Goal: Entertainment & Leisure: Browse casually

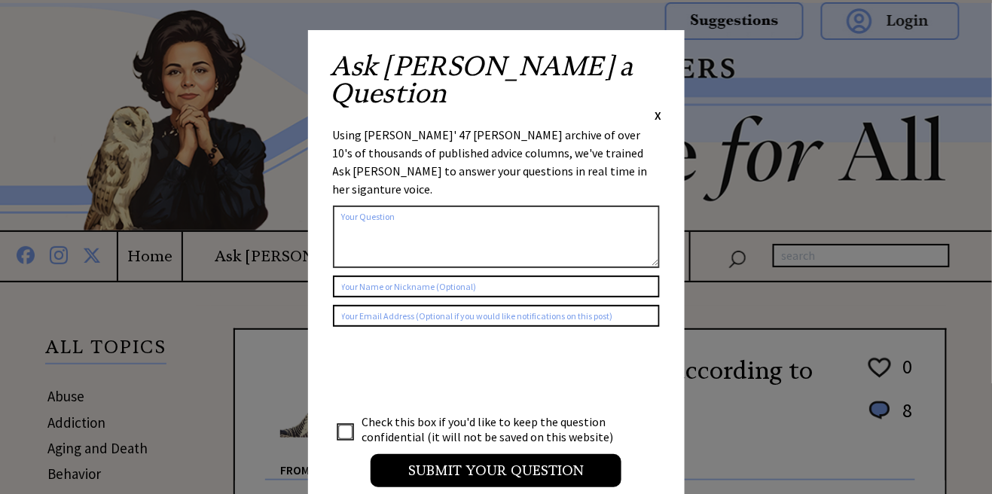
click at [658, 108] on span "X" at bounding box center [658, 115] width 7 height 15
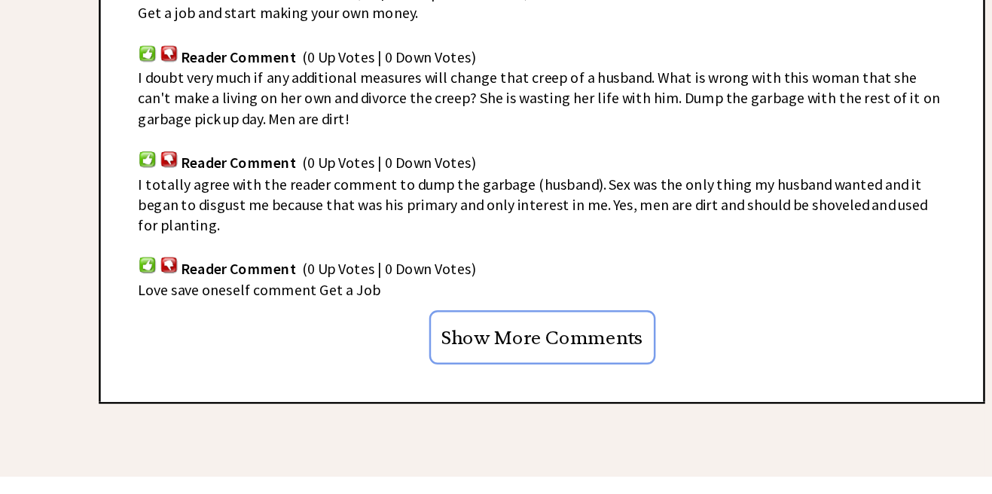
scroll to position [943, 0]
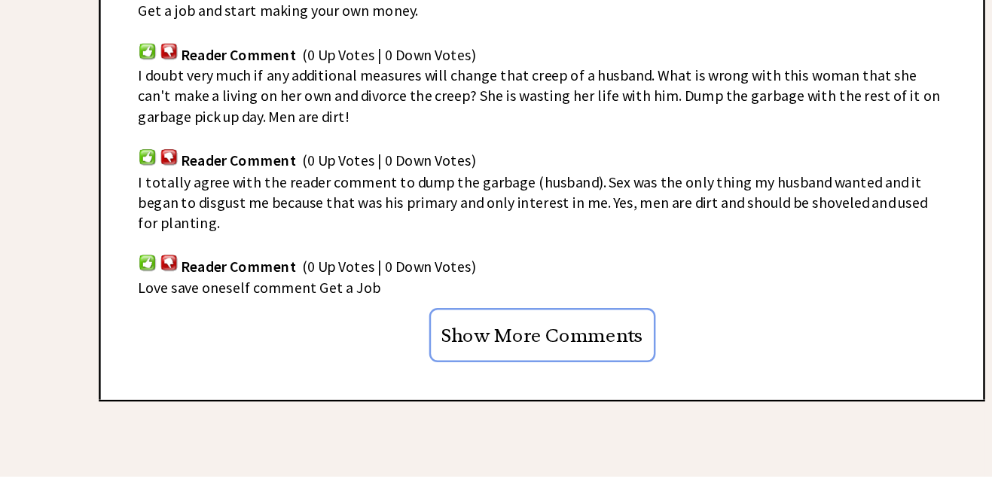
click at [641, 373] on input "Show More Comments" at bounding box center [590, 380] width 182 height 44
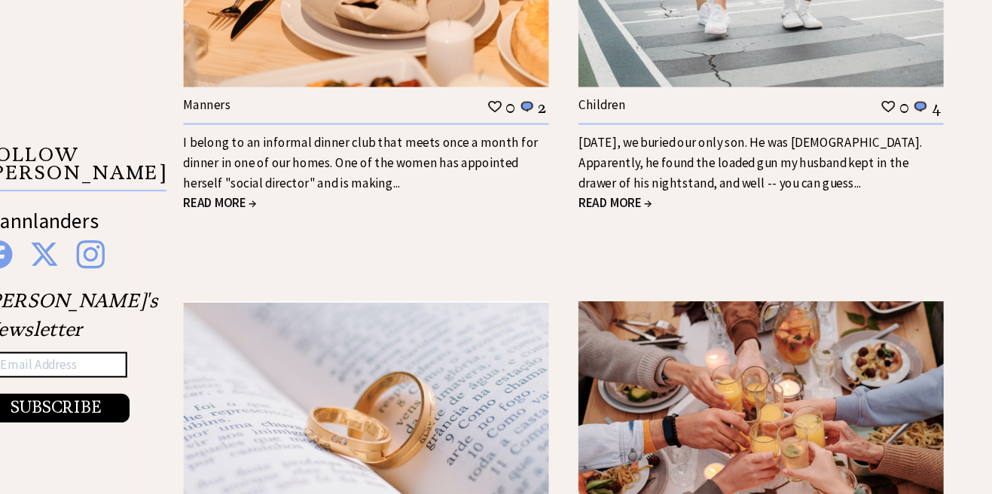
scroll to position [2457, 0]
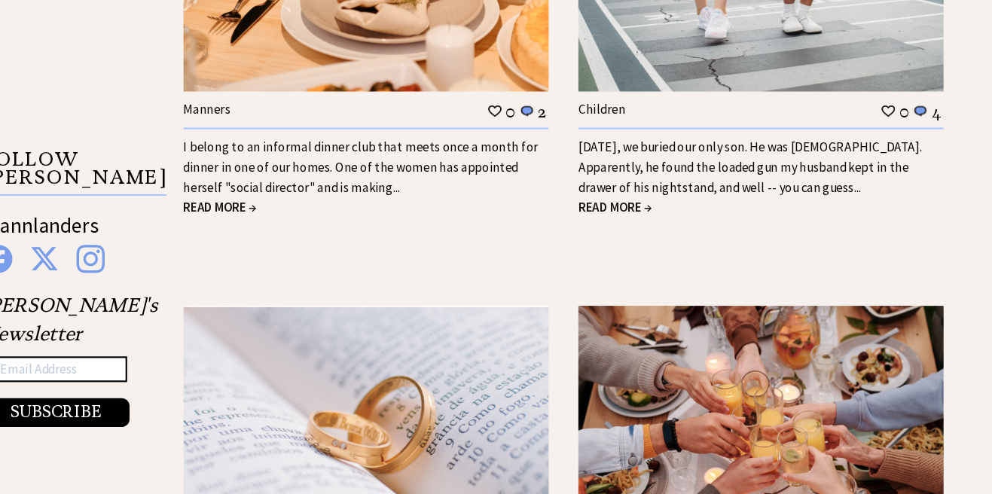
click at [282, 199] on span "READ MORE →" at bounding box center [267, 194] width 69 height 15
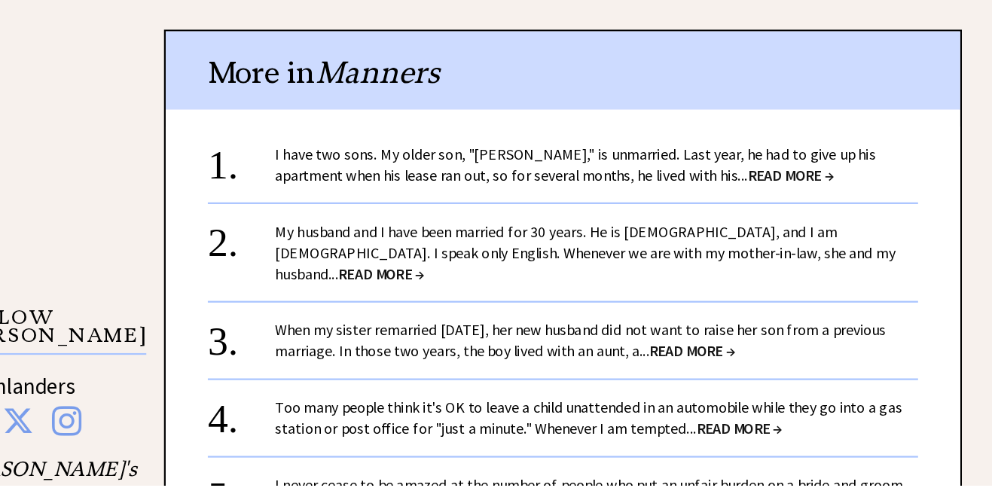
scroll to position [1206, 0]
click at [755, 207] on span "READ MORE →" at bounding box center [793, 215] width 77 height 17
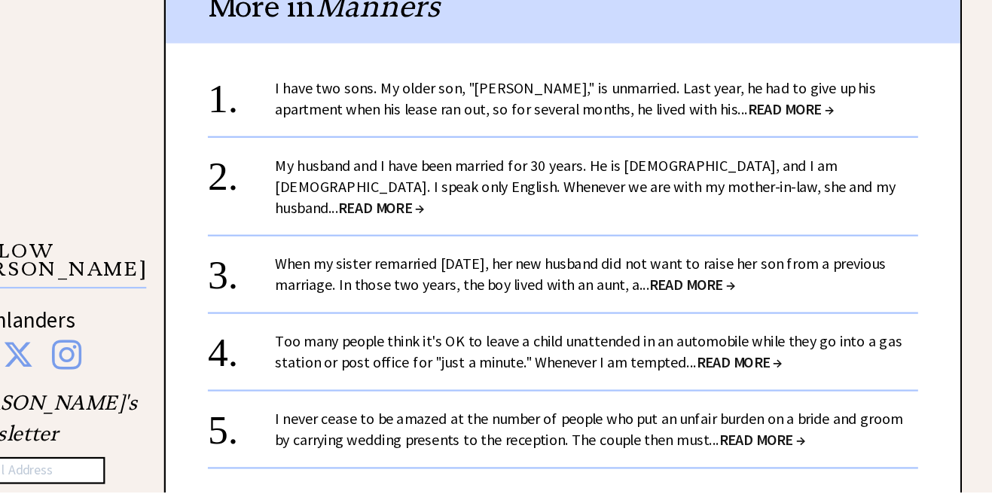
scroll to position [1284, 0]
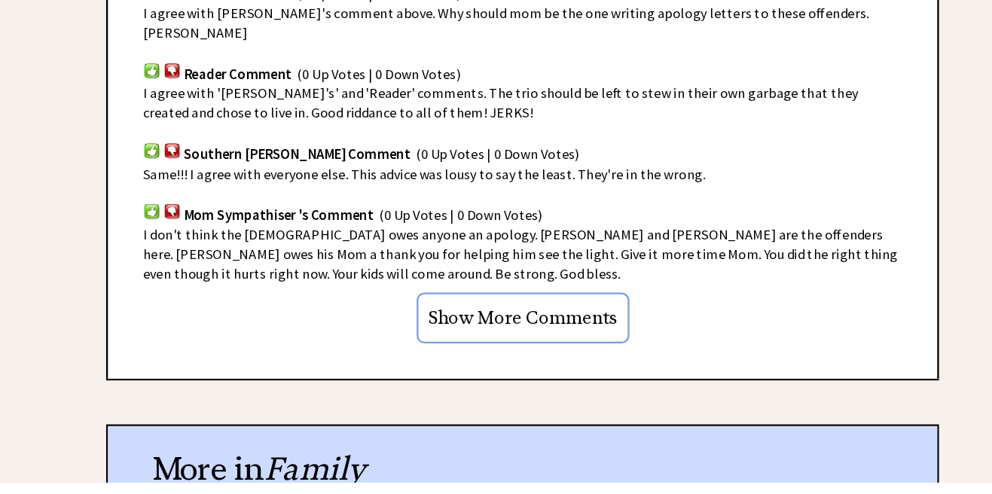
scroll to position [1136, 0]
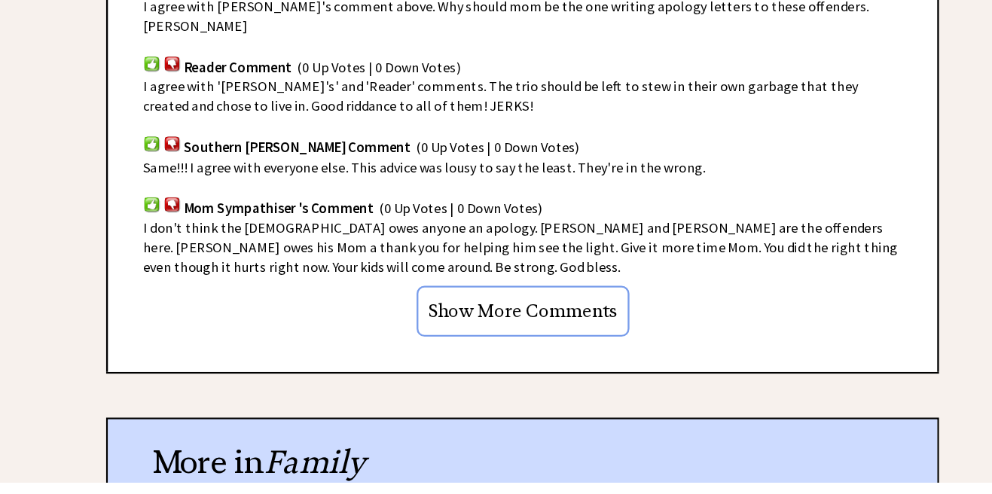
click at [638, 326] on input "Show More Comments" at bounding box center [590, 348] width 182 height 44
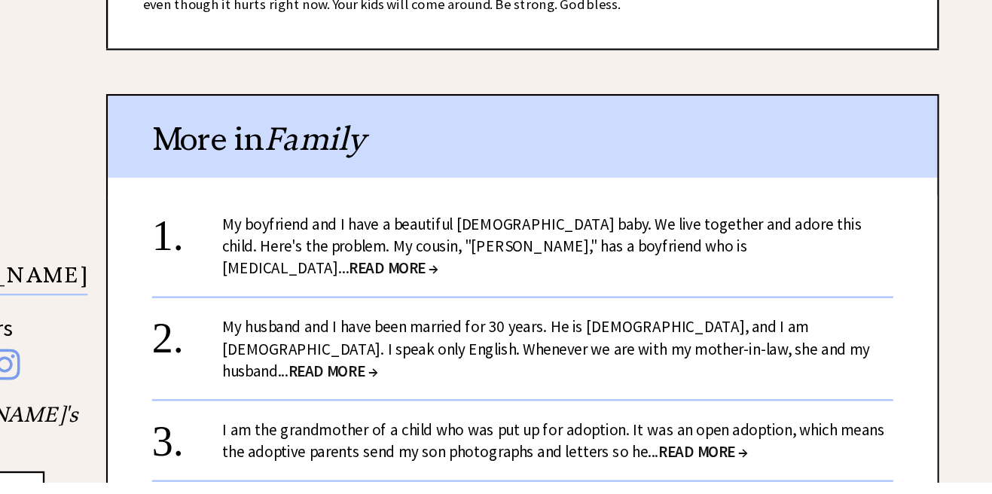
scroll to position [1363, 0]
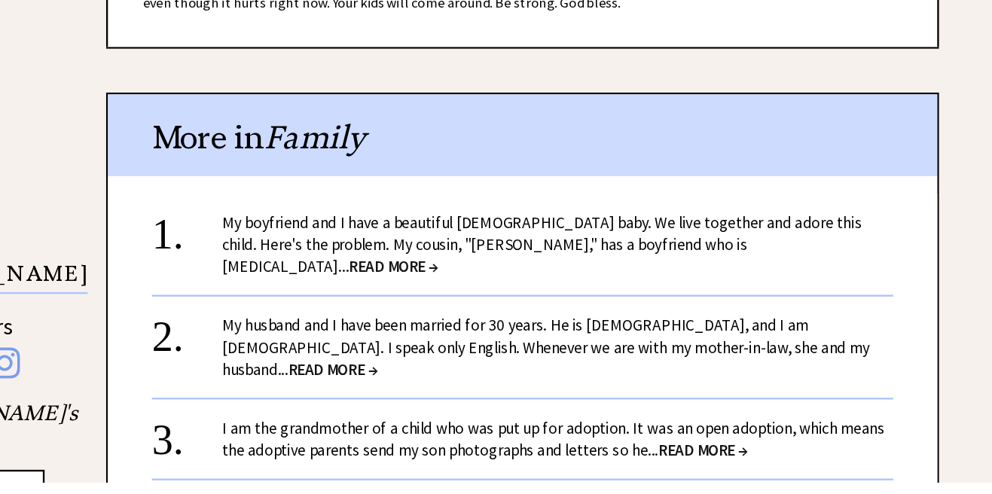
click at [518, 300] on span "READ MORE →" at bounding box center [479, 308] width 77 height 17
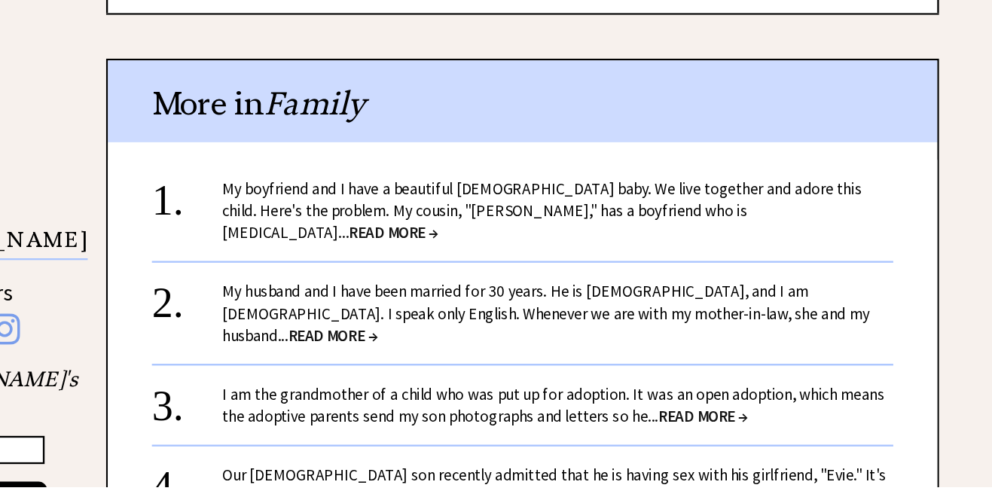
scroll to position [1443, 0]
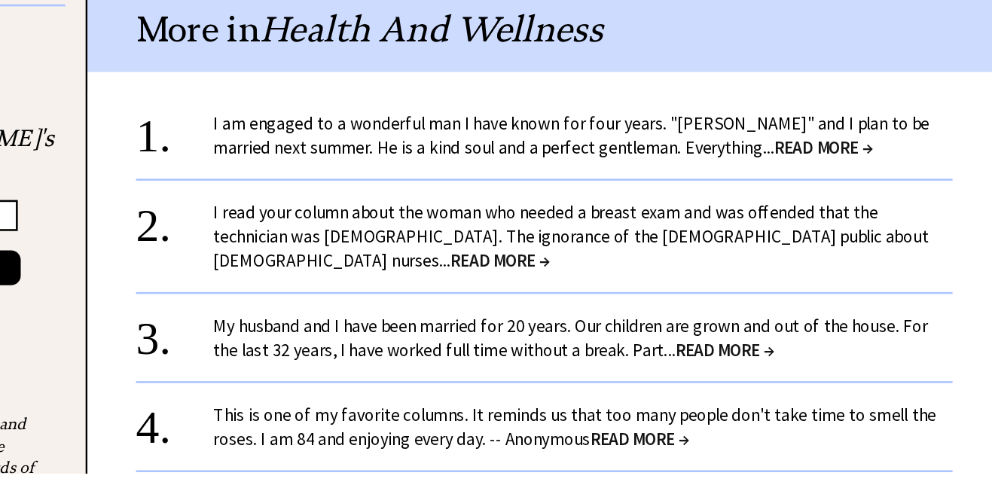
scroll to position [1230, 0]
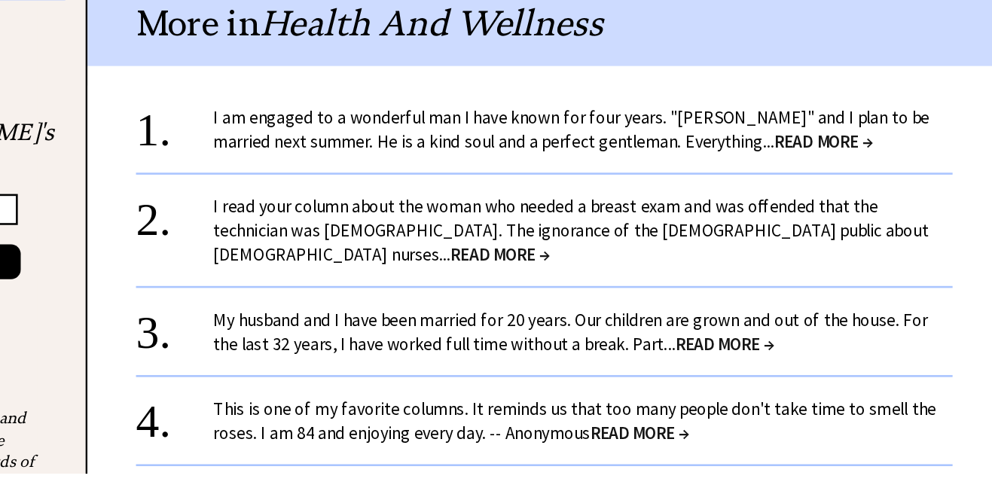
click at [769, 227] on span "READ MORE →" at bounding box center [807, 235] width 77 height 17
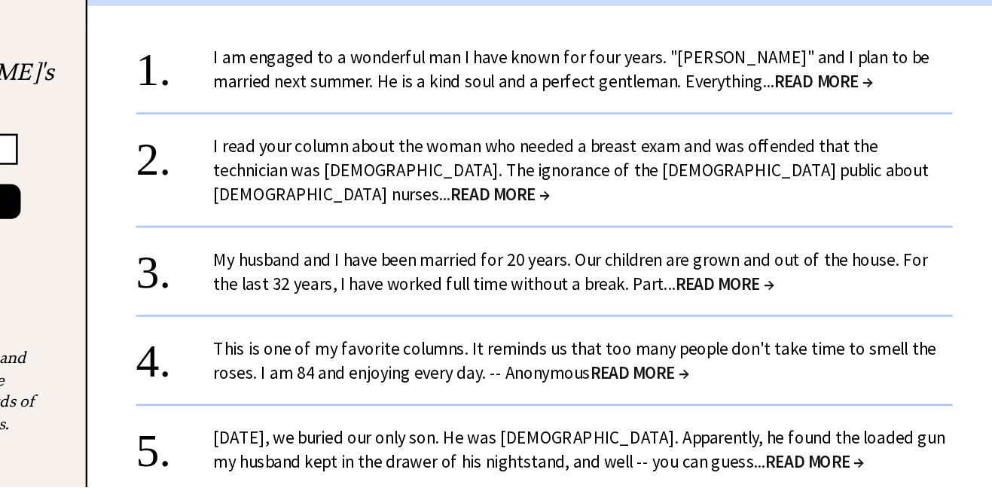
scroll to position [1318, 0]
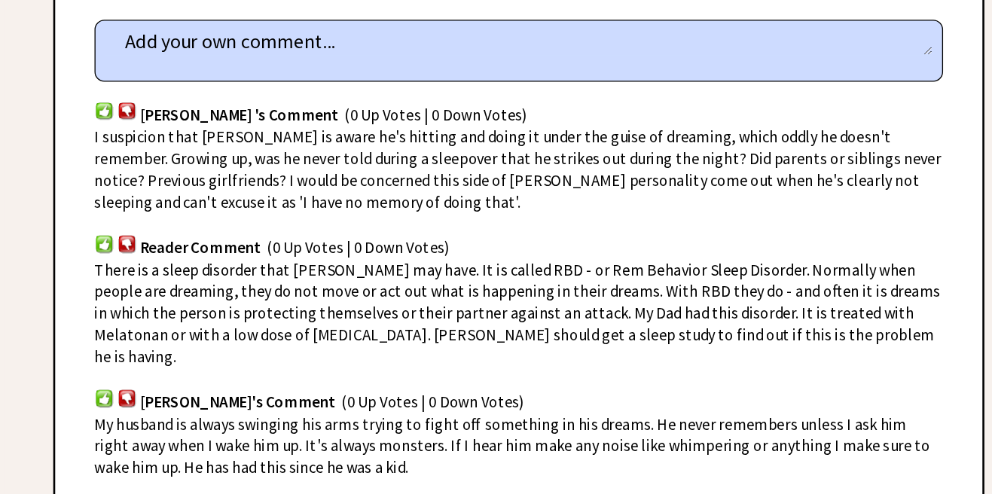
scroll to position [1009, 0]
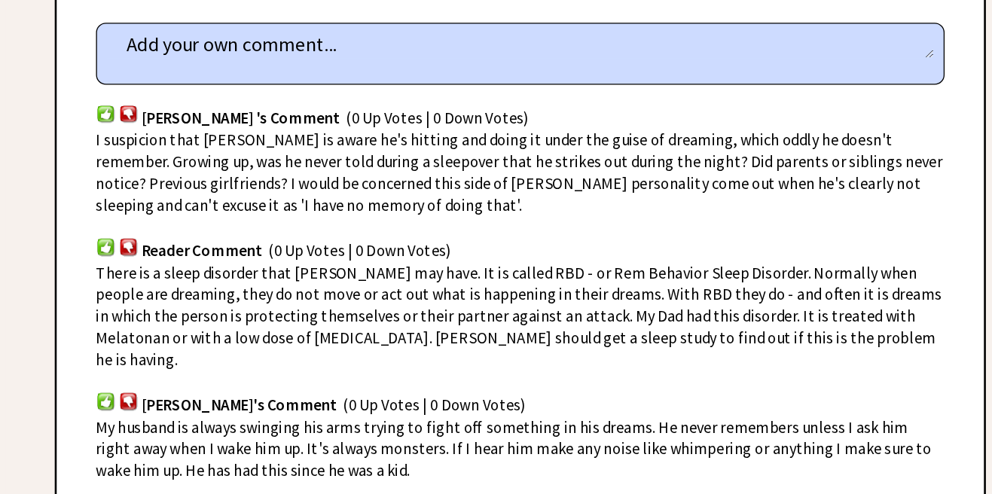
click at [905, 319] on span "My husband is always swinging his arms trying to fight off something in his dre…" at bounding box center [585, 343] width 640 height 48
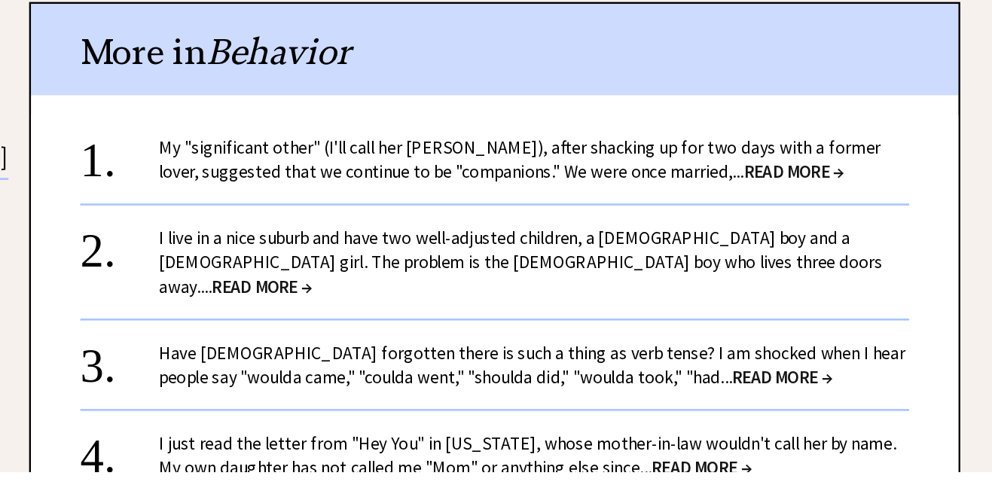
scroll to position [1313, 0]
click at [797, 254] on span "READ MORE →" at bounding box center [819, 262] width 77 height 17
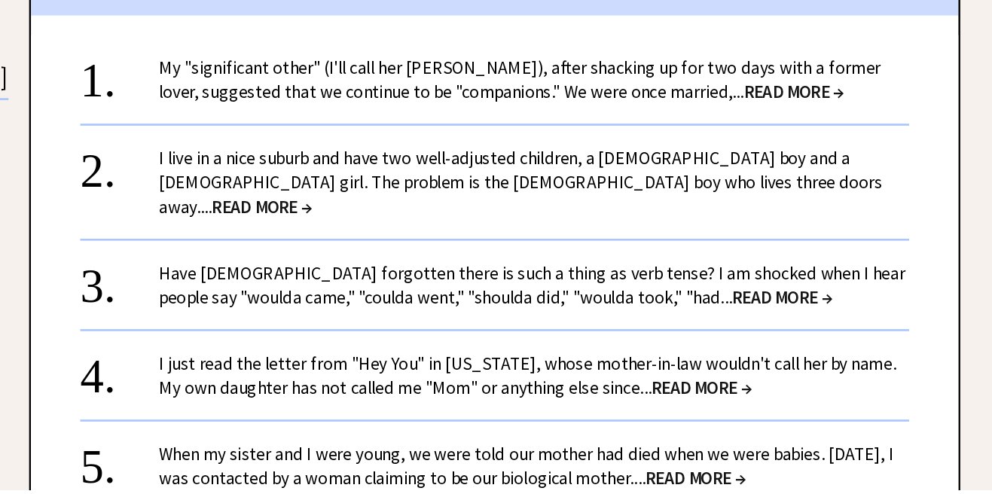
scroll to position [1403, 0]
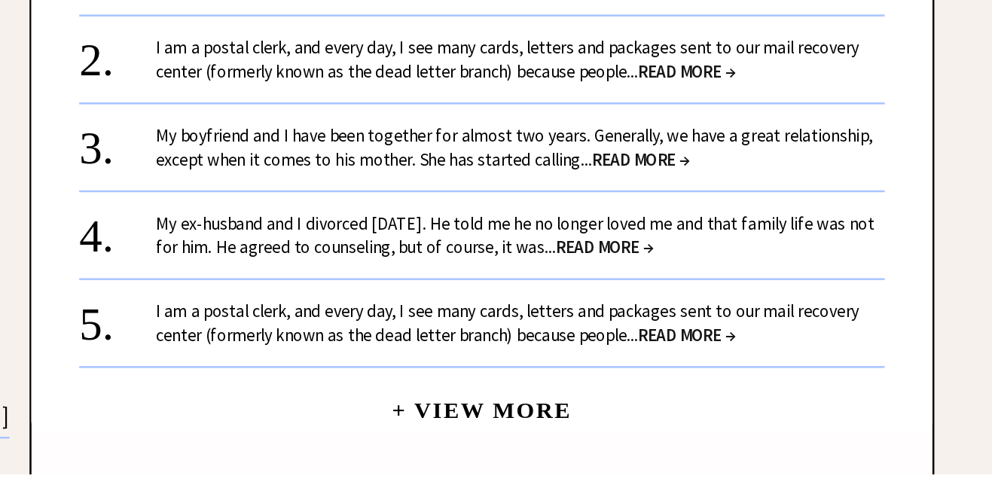
scroll to position [1555, 0]
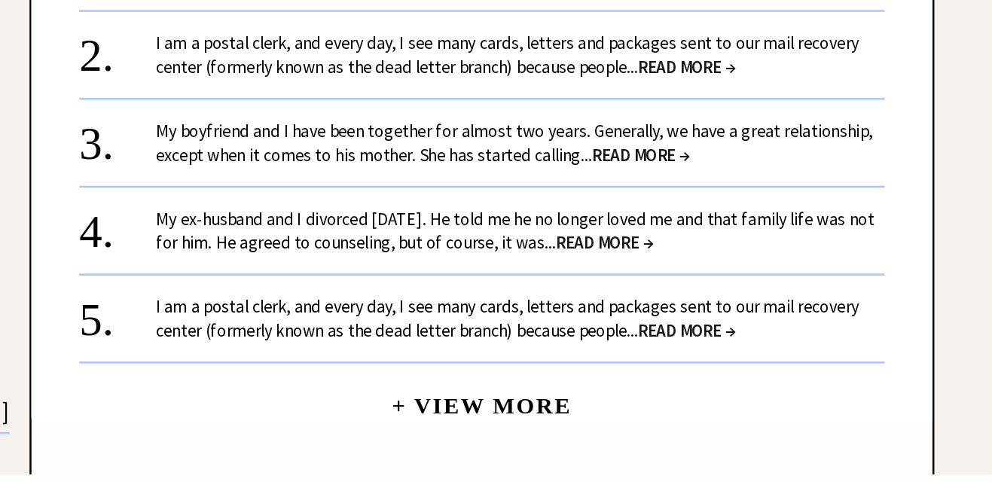
click at [723, 233] on span "READ MORE →" at bounding box center [715, 241] width 77 height 17
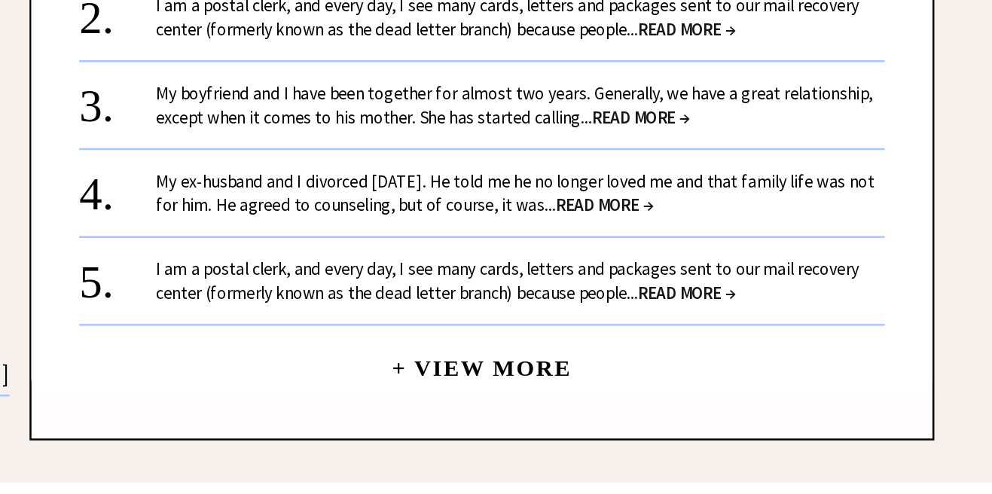
scroll to position [1620, 0]
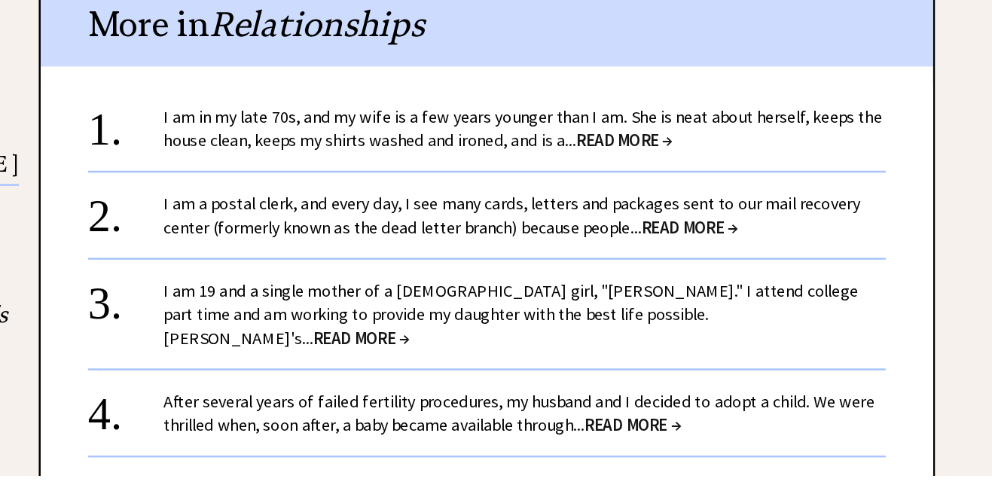
scroll to position [1324, 0]
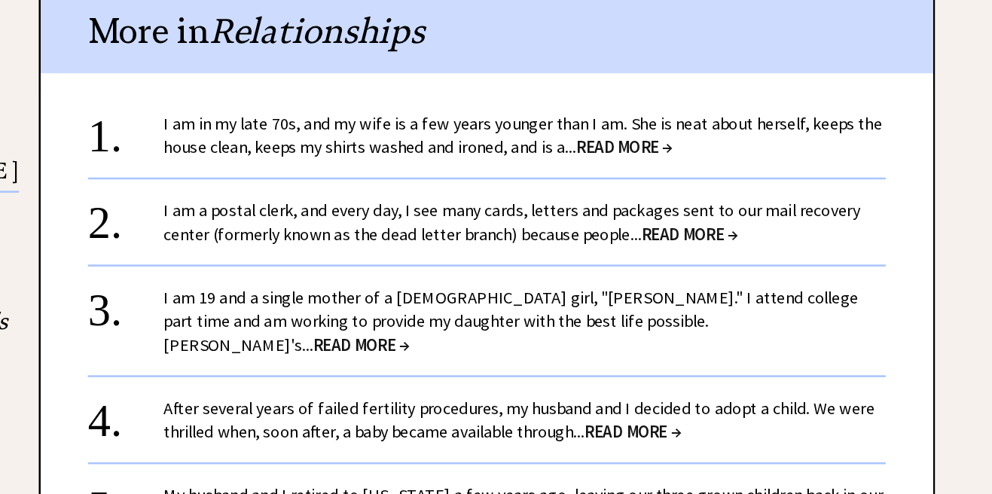
click at [717, 221] on span "READ MORE →" at bounding box center [699, 214] width 77 height 17
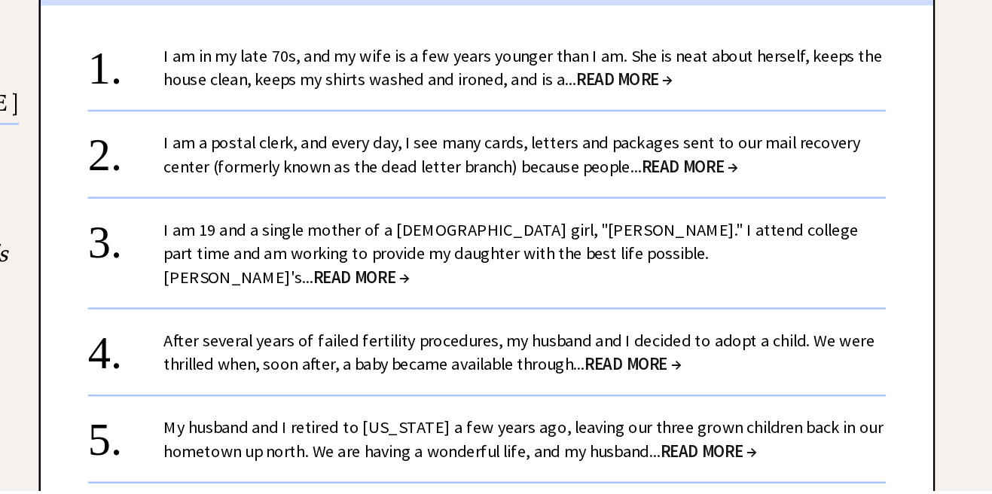
scroll to position [1392, 0]
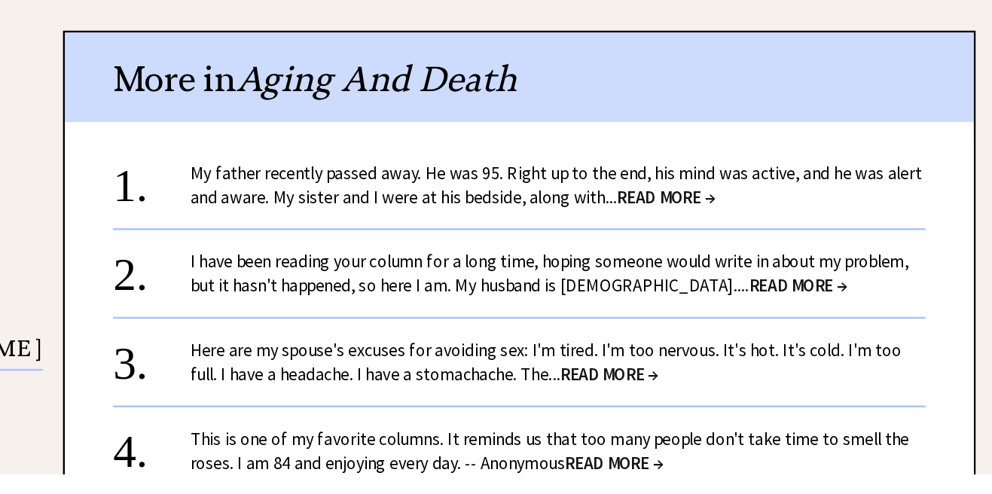
scroll to position [1171, 0]
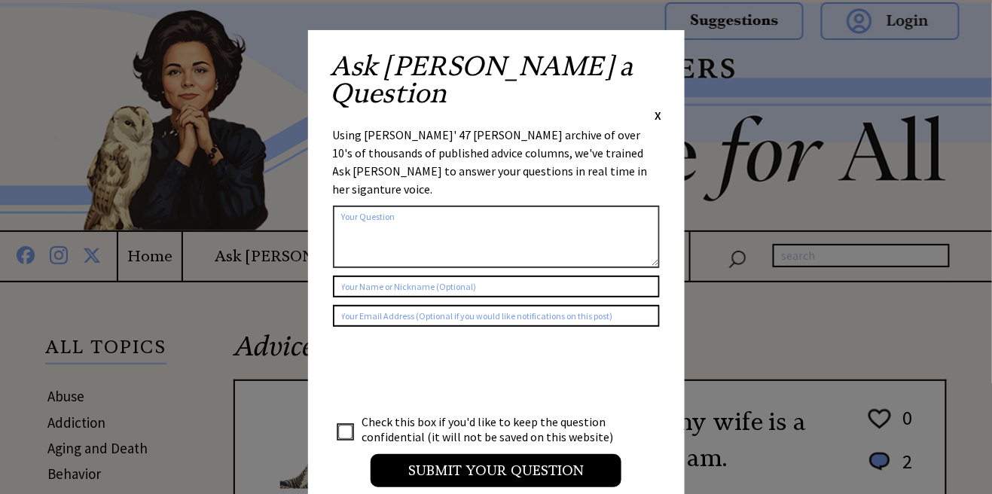
scroll to position [784, 0]
